Goal: Check status: Check status

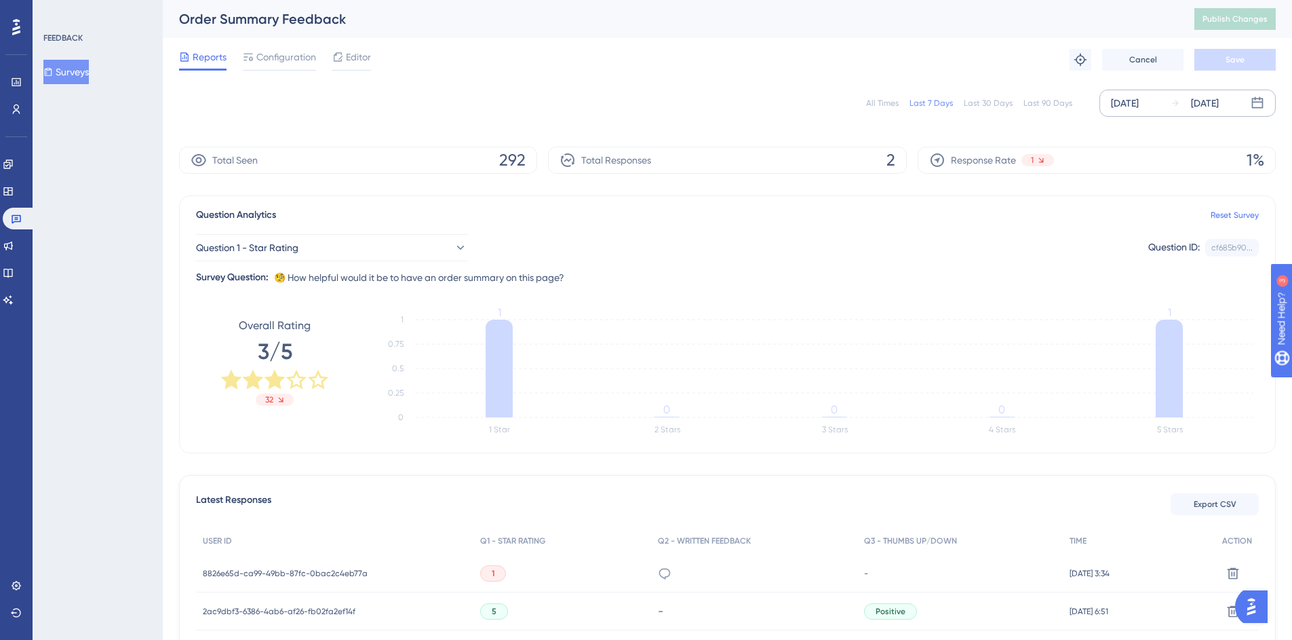
click at [1139, 106] on div "[DATE]" at bounding box center [1125, 103] width 28 height 16
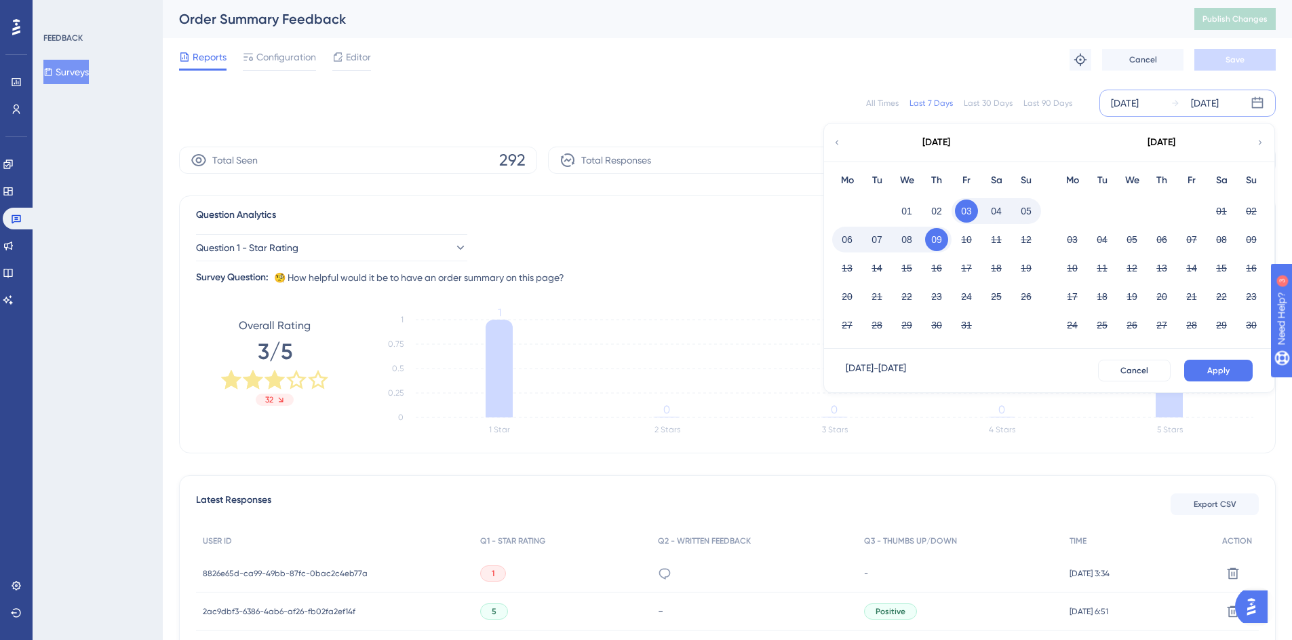
click at [843, 239] on button "06" at bounding box center [847, 239] width 23 height 23
click at [1239, 379] on button "Apply" at bounding box center [1218, 371] width 69 height 22
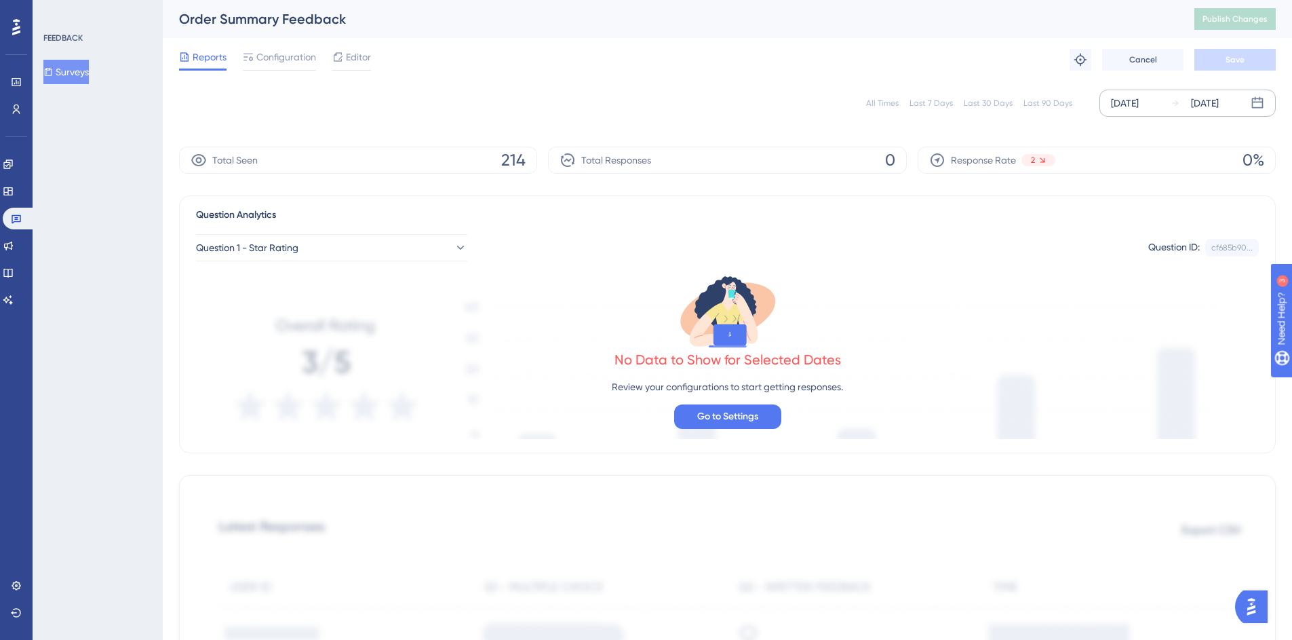
click at [1126, 108] on div "Oct 06 2025" at bounding box center [1125, 103] width 28 height 16
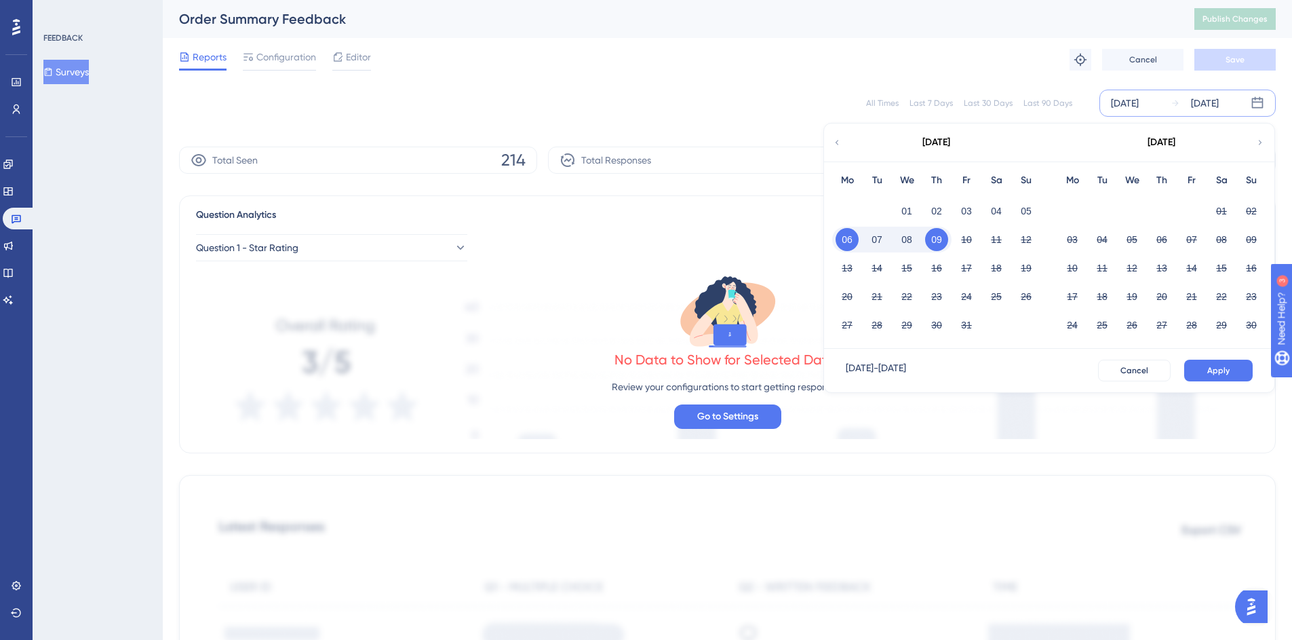
click at [836, 140] on icon at bounding box center [837, 142] width 3 height 5
click at [1171, 263] on button "18" at bounding box center [1161, 267] width 23 height 23
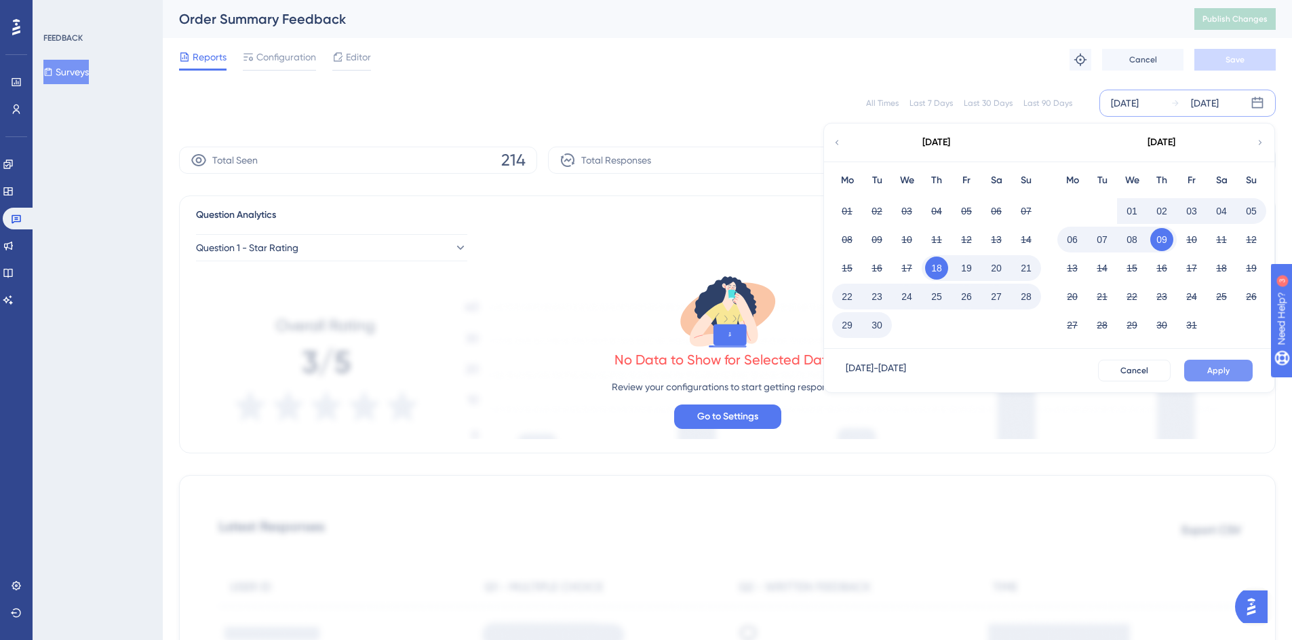
click at [1235, 371] on button "Apply" at bounding box center [1218, 371] width 69 height 22
